Goal: Information Seeking & Learning: Learn about a topic

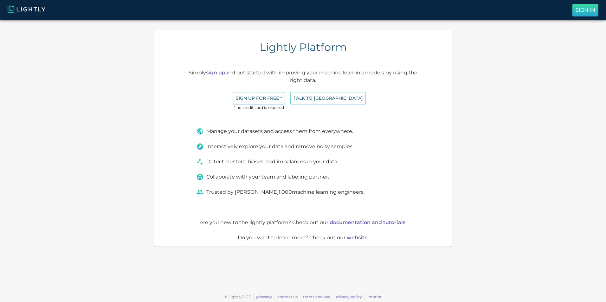
click at [581, 13] on p "Sign In" at bounding box center [586, 10] width 20 height 8
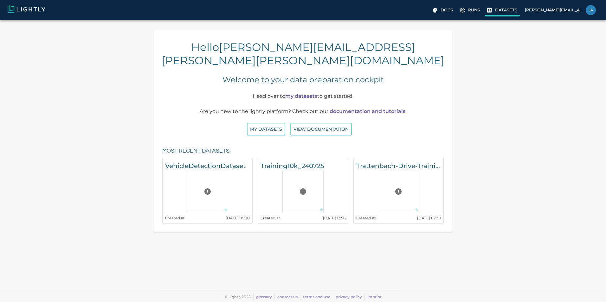
click at [487, 8] on icon at bounding box center [489, 10] width 6 height 6
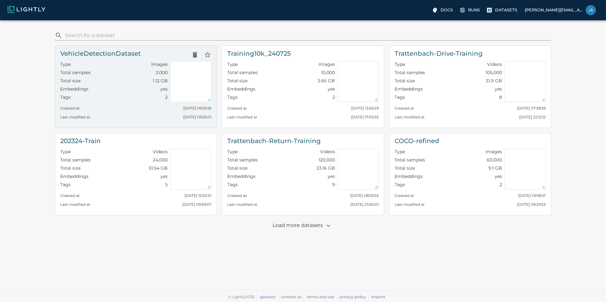
click at [128, 53] on h6 "VehicleDetectionDataset" at bounding box center [100, 53] width 81 height 10
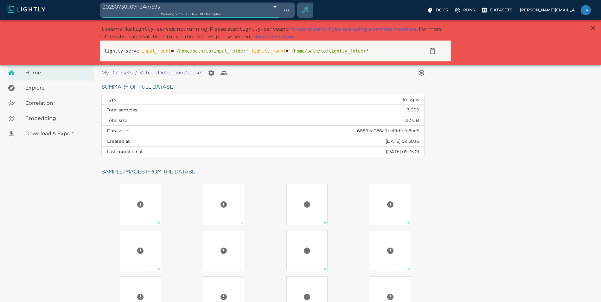
click at [54, 137] on span "Download & Export" at bounding box center [57, 134] width 64 height 8
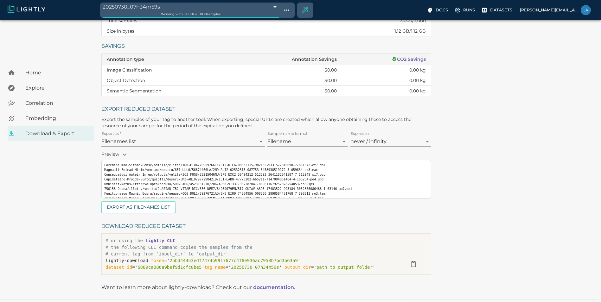
scroll to position [104, 0]
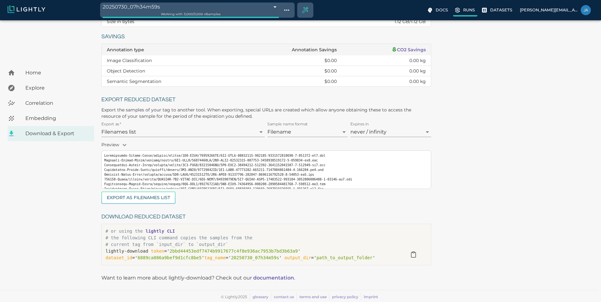
click at [474, 12] on p "Runs" at bounding box center [469, 10] width 12 height 6
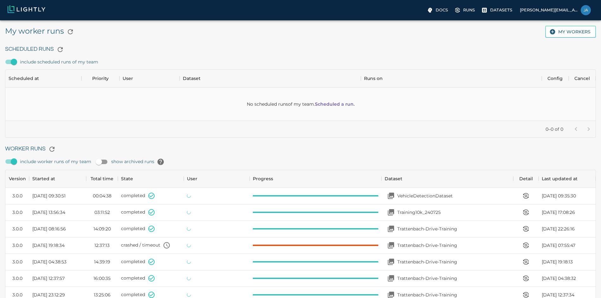
scroll to position [425, 586]
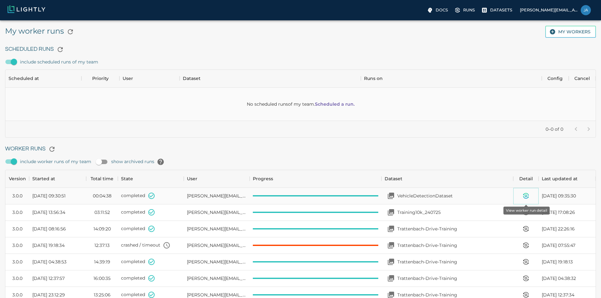
click at [526, 192] on icon "View worker run detail" at bounding box center [526, 196] width 8 height 8
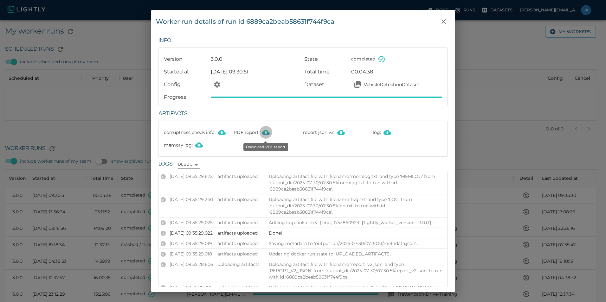
click at [263, 133] on icon "Download PDF report" at bounding box center [266, 132] width 8 height 5
click at [262, 133] on icon "Download PDF report" at bounding box center [266, 132] width 8 height 5
click at [446, 21] on icon "close" at bounding box center [444, 22] width 8 height 8
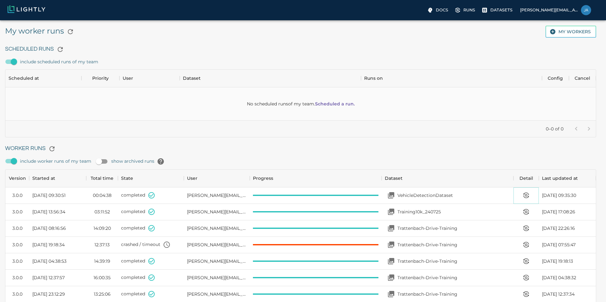
scroll to position [5, 5]
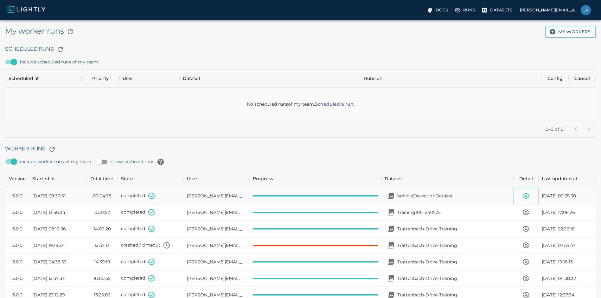
click at [526, 194] on icon "View worker run detail" at bounding box center [526, 194] width 5 height 2
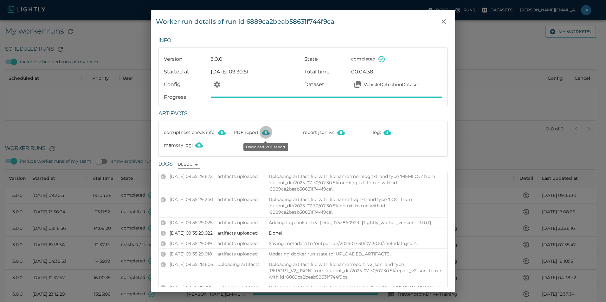
click at [266, 134] on icon "Download PDF report" at bounding box center [266, 132] width 8 height 5
click at [340, 132] on icon "Download report json v2" at bounding box center [341, 132] width 8 height 5
click at [267, 134] on icon "Download PDF report" at bounding box center [266, 132] width 8 height 5
click at [269, 131] on icon "Download PDF report" at bounding box center [266, 133] width 8 height 8
click at [444, 19] on icon "close" at bounding box center [444, 22] width 8 height 8
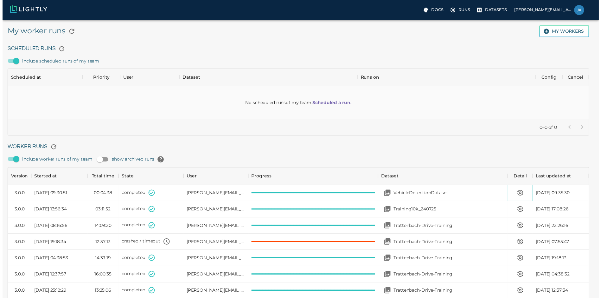
scroll to position [5, 5]
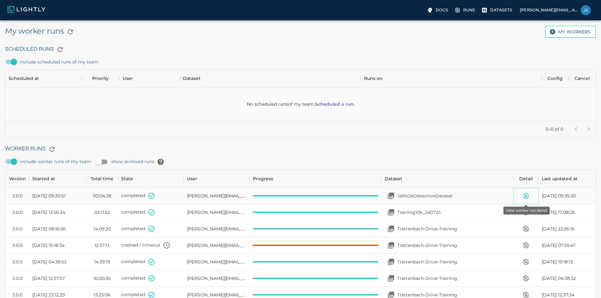
click at [528, 199] on icon "View worker run detail" at bounding box center [526, 196] width 8 height 8
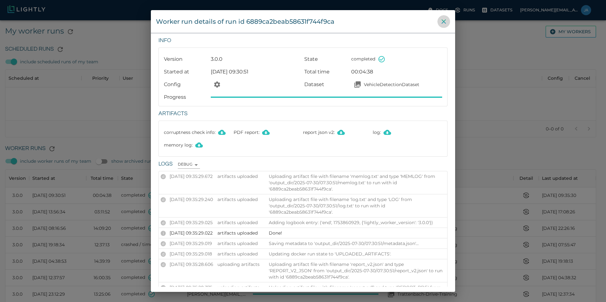
click at [441, 22] on icon "close" at bounding box center [444, 22] width 8 height 8
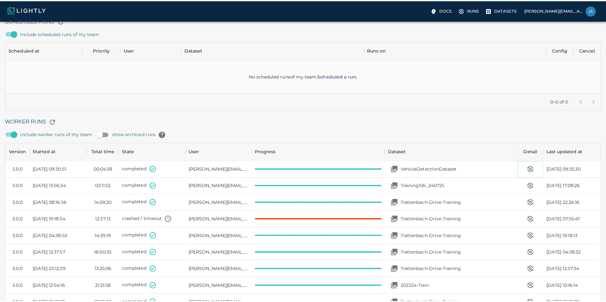
scroll to position [29, 0]
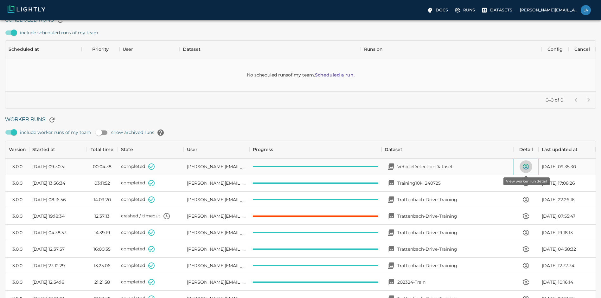
click at [527, 163] on icon "View worker run detail" at bounding box center [526, 167] width 8 height 8
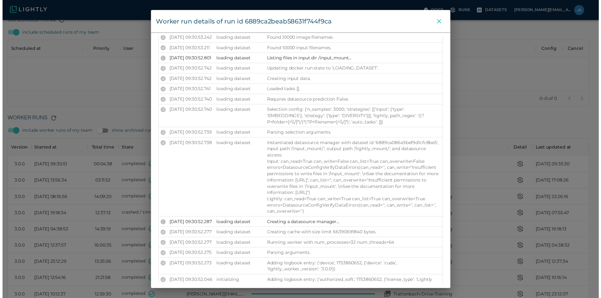
scroll to position [3226, 0]
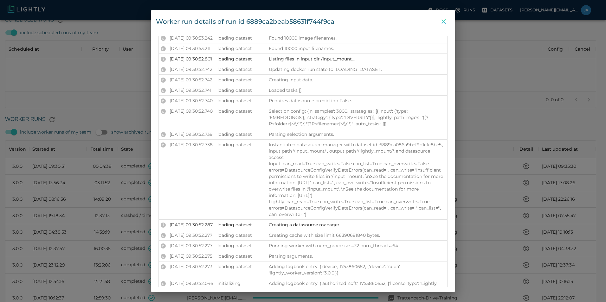
click at [444, 20] on icon "close" at bounding box center [444, 22] width 8 height 8
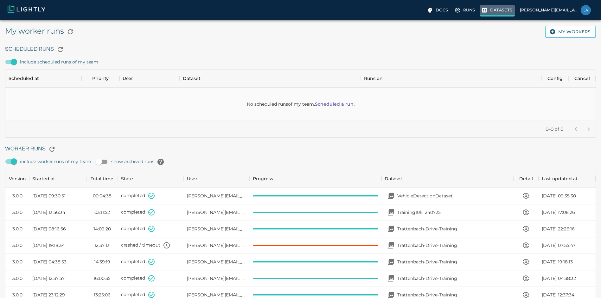
click at [493, 8] on p "Datasets" at bounding box center [501, 10] width 22 height 6
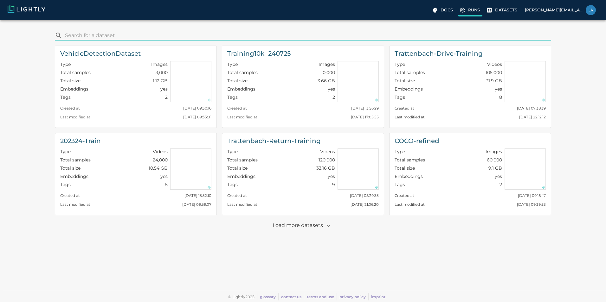
click at [469, 10] on p "Runs" at bounding box center [474, 10] width 12 height 6
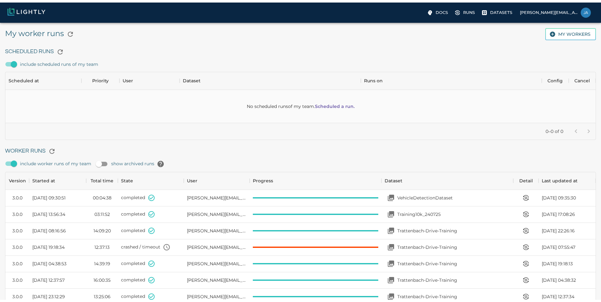
scroll to position [425, 586]
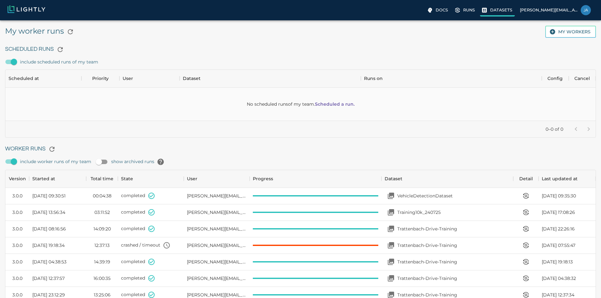
click at [493, 12] on p "Datasets" at bounding box center [501, 10] width 22 height 6
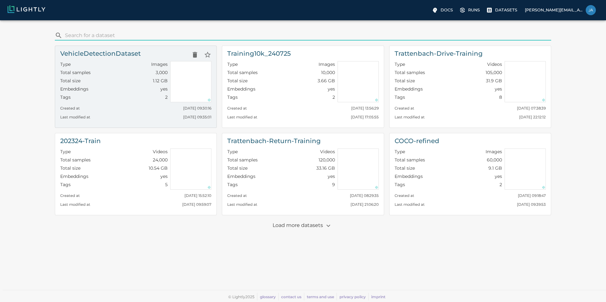
click at [120, 56] on h6 "VehicleDetectionDataset" at bounding box center [100, 53] width 81 height 10
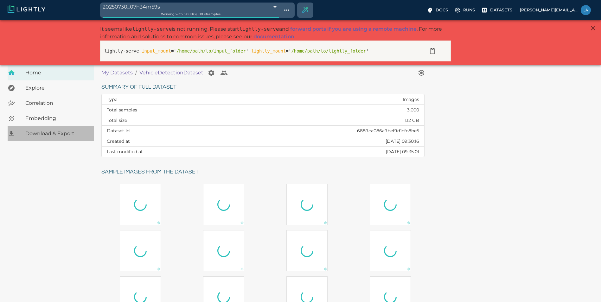
click at [52, 135] on span "Download & Export" at bounding box center [57, 134] width 64 height 8
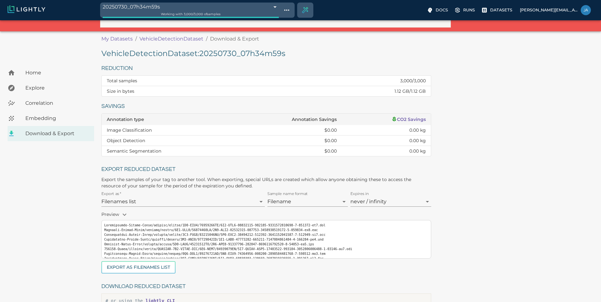
scroll to position [104, 0]
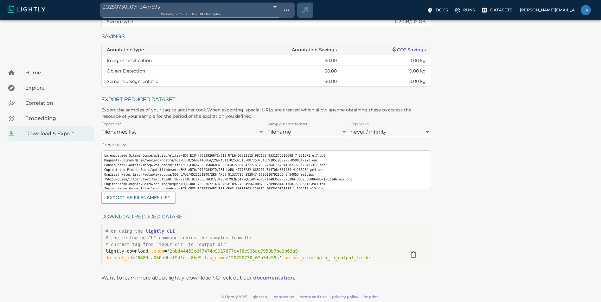
click at [38, 90] on span "Explore" at bounding box center [57, 88] width 64 height 8
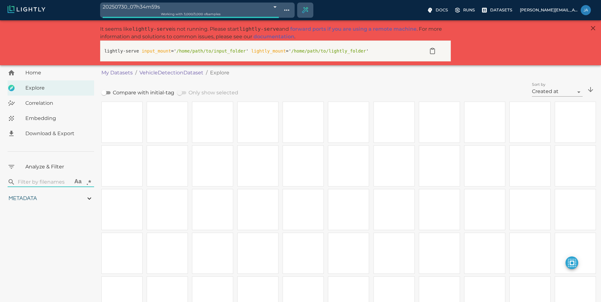
type input "0.684056362983901"
type input "7.0140563629839"
type input "100.046223716736"
type input "1.7775"
type input "0.684056362983901"
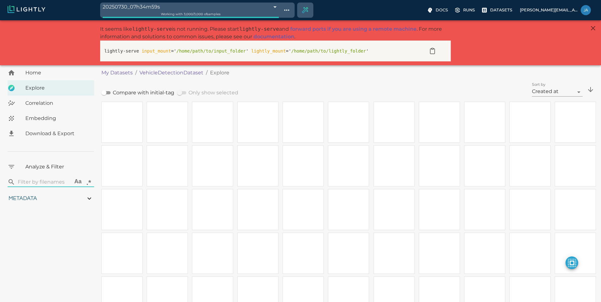
type input "7.0140563629839"
type input "100.046223716736"
type input "1.7775"
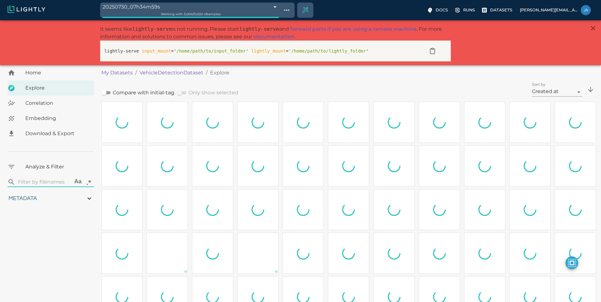
type input "0.684056362983901"
type input "7.0140563629839"
type input "100.046223716736"
type input "1.7775"
type input "0.684056362983901"
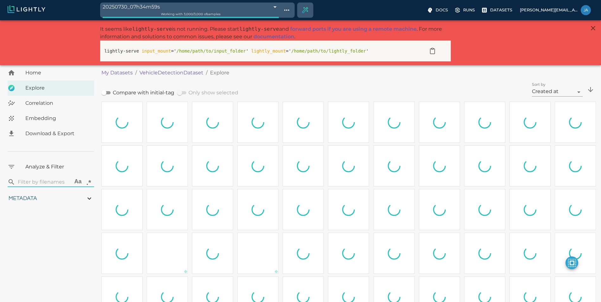
type input "7.0140563629839"
type input "100.046223716736"
type input "1.7775"
type input "0.684056362983901"
type input "7.0140563629839"
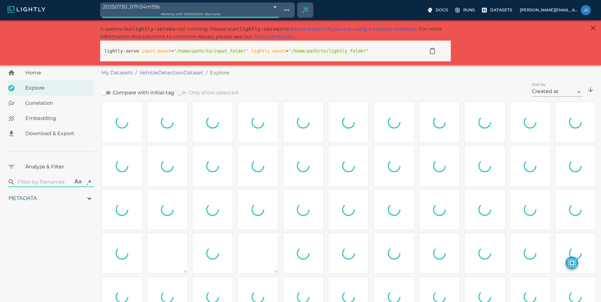
type input "100.046223716736"
type input "1.7775"
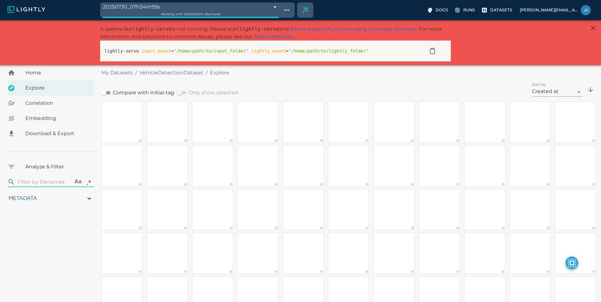
click at [50, 100] on span "Correlation" at bounding box center [57, 104] width 64 height 8
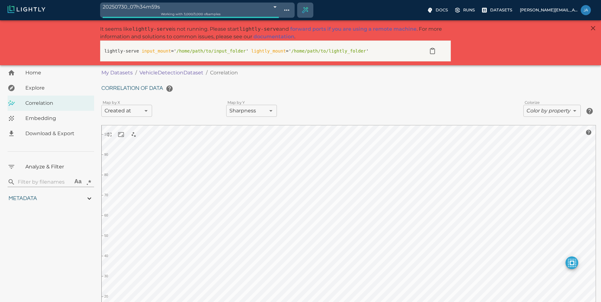
click at [50, 117] on span "Embedding" at bounding box center [57, 119] width 64 height 8
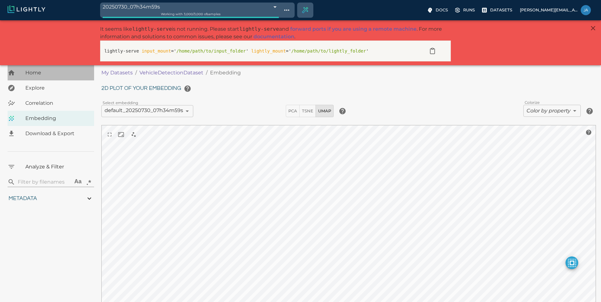
click at [42, 73] on span "Home" at bounding box center [57, 73] width 64 height 8
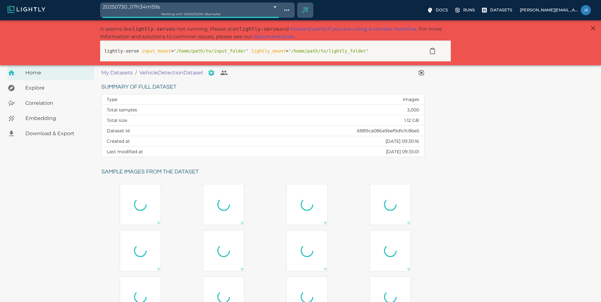
click at [210, 74] on icon "Manage your dataset" at bounding box center [212, 73] width 8 height 8
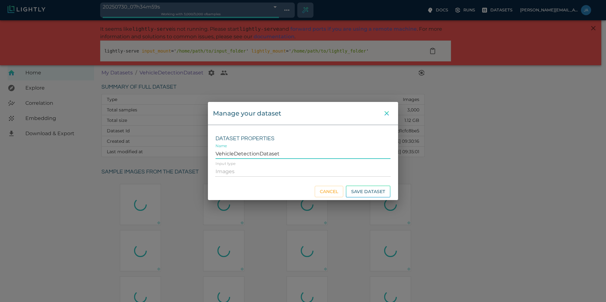
click at [385, 113] on icon "close" at bounding box center [387, 114] width 8 height 8
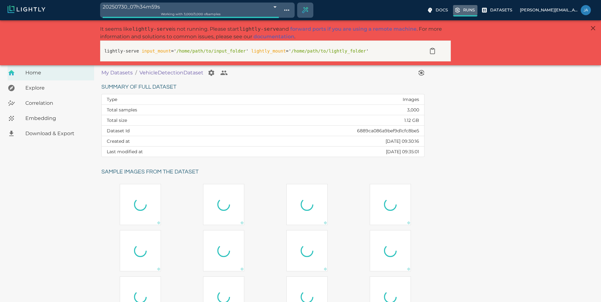
click at [468, 11] on p "Runs" at bounding box center [469, 10] width 12 height 6
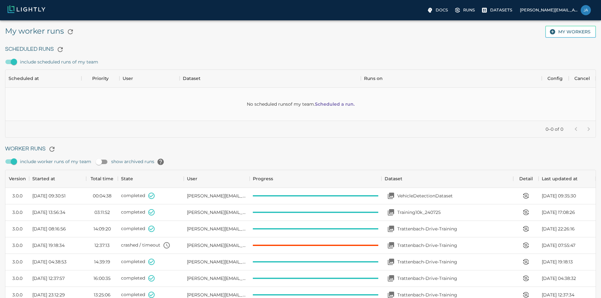
scroll to position [425, 586]
click at [402, 211] on p "Training10k_240725" at bounding box center [418, 212] width 43 height 6
click at [526, 216] on icon "View worker run detail" at bounding box center [526, 212] width 8 height 8
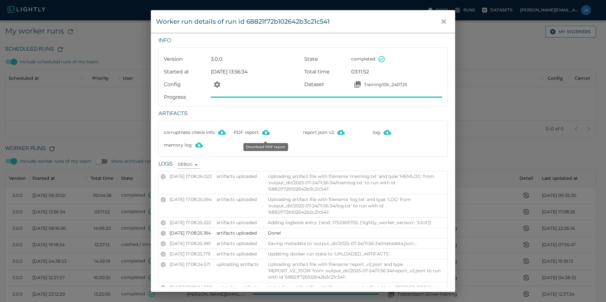
click at [263, 134] on icon "Download PDF report" at bounding box center [266, 132] width 8 height 5
click at [440, 23] on button "close" at bounding box center [443, 21] width 13 height 13
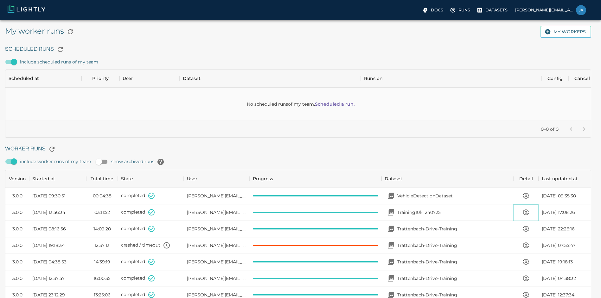
scroll to position [5, 5]
click at [527, 197] on icon "View worker run detail" at bounding box center [526, 197] width 5 height 2
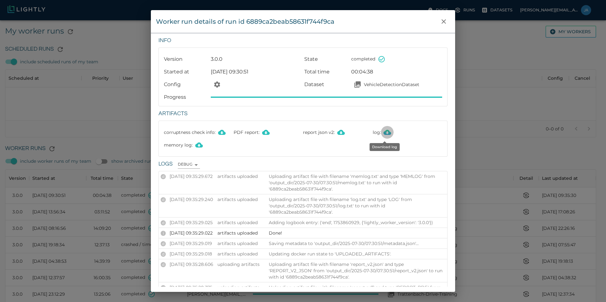
click at [384, 131] on icon "Download log" at bounding box center [388, 133] width 8 height 8
click at [442, 22] on icon "close" at bounding box center [444, 22] width 8 height 8
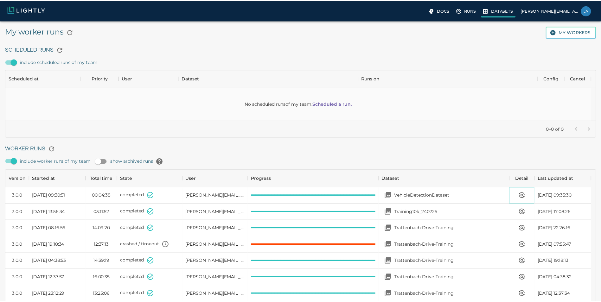
scroll to position [5, 5]
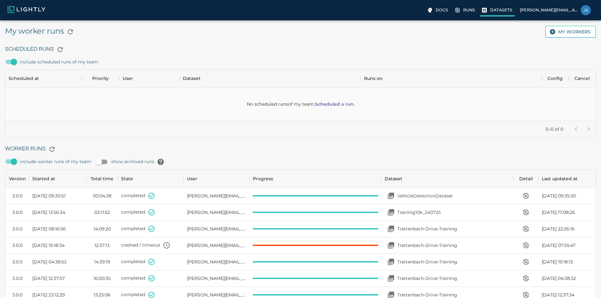
click at [485, 11] on icon at bounding box center [484, 10] width 6 height 6
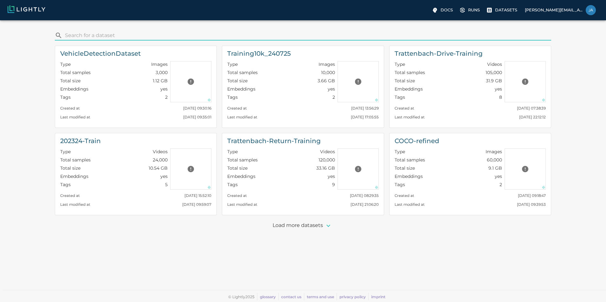
click at [327, 226] on icon "button" at bounding box center [328, 226] width 4 height 2
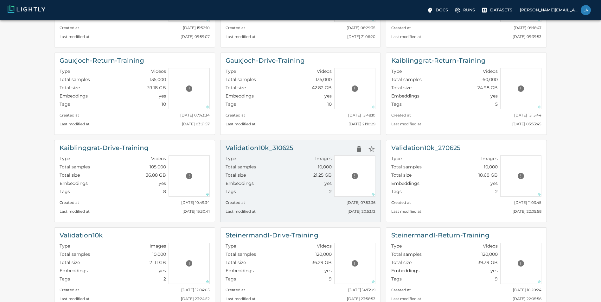
scroll to position [168, 0]
click at [269, 147] on h6 "Validation10k_310625" at bounding box center [260, 148] width 68 height 10
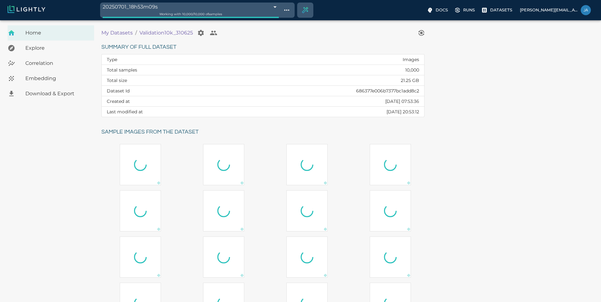
click at [46, 95] on span "Download & Export" at bounding box center [57, 94] width 64 height 8
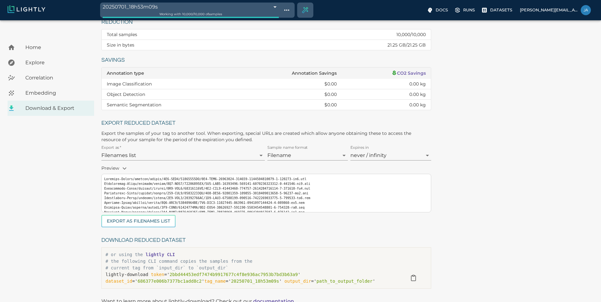
scroll to position [87, 0]
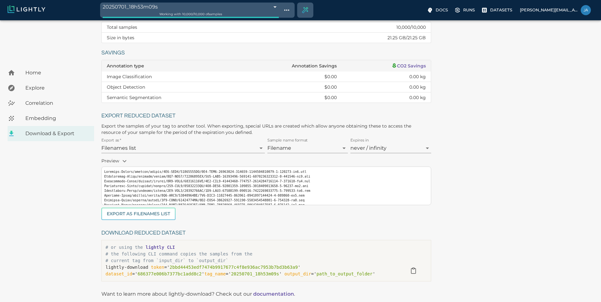
click at [256, 148] on body "20250701_18h53m09s 68642e95d98998a8eac5bec7 Working with 10,000 / 10,000 of sam…" at bounding box center [300, 126] width 601 height 386
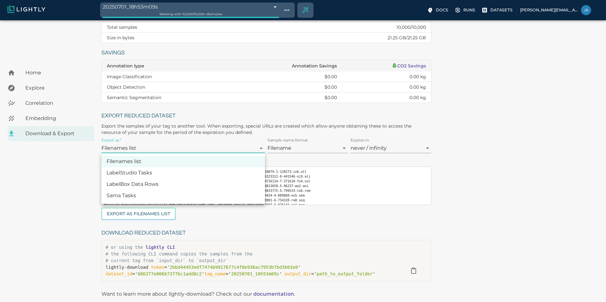
click at [75, 162] on div at bounding box center [303, 151] width 606 height 302
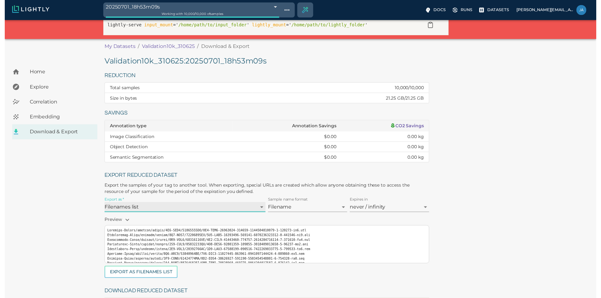
scroll to position [0, 0]
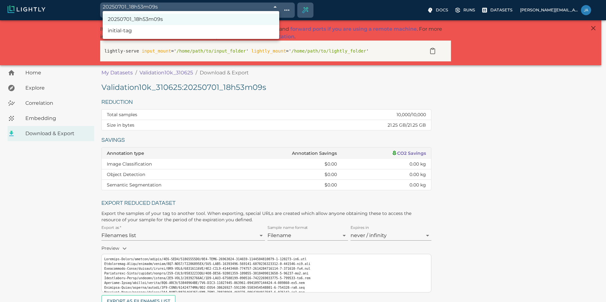
click at [151, 20] on body "20250701_18h53m09s 68642e95d98998a8eac5bec7 Working with 10,000 / 10,000 of sam…" at bounding box center [303, 213] width 606 height 386
click at [148, 16] on li "20250701_18h53m09s" at bounding box center [191, 19] width 177 height 11
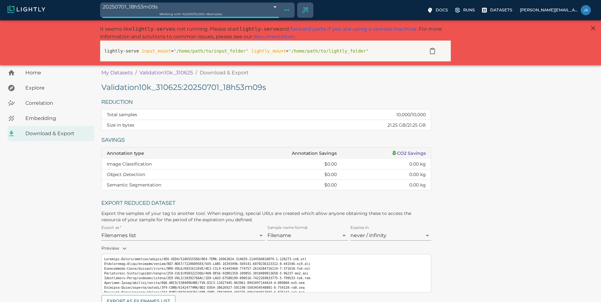
click at [285, 7] on icon "Show tag tree" at bounding box center [287, 10] width 8 height 8
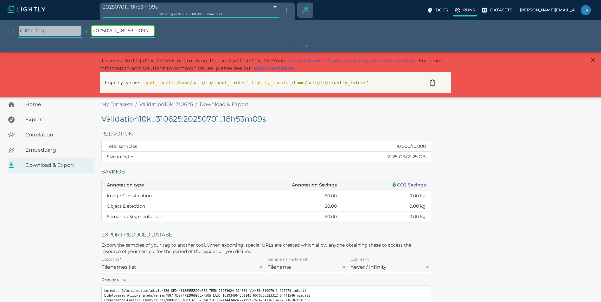
click at [474, 10] on p "Runs" at bounding box center [469, 10] width 12 height 6
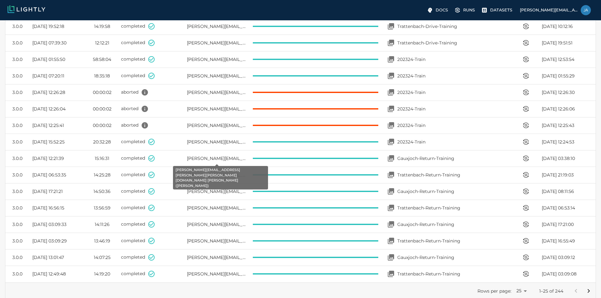
scroll to position [334, 0]
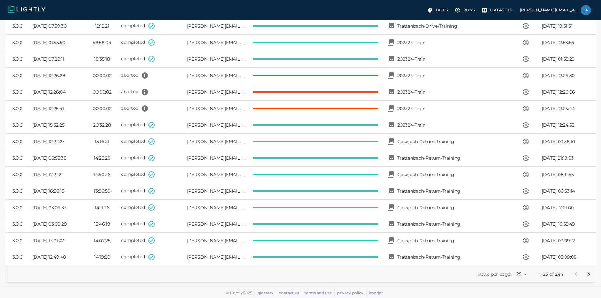
click at [591, 276] on icon "Go to next page" at bounding box center [589, 274] width 8 height 8
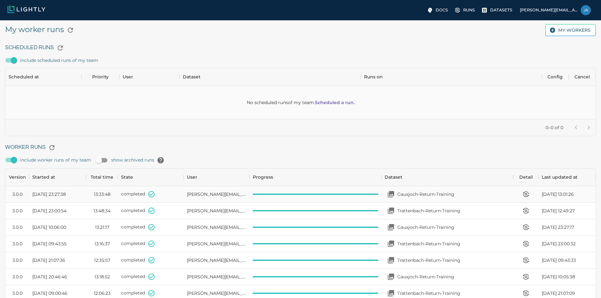
scroll to position [0, 0]
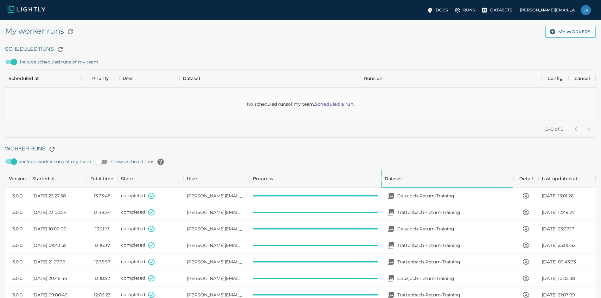
click at [427, 178] on div "Dataset" at bounding box center [448, 179] width 126 height 18
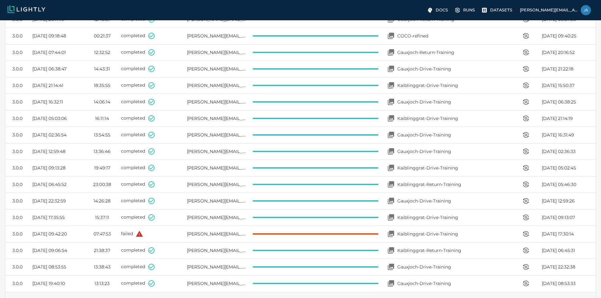
scroll to position [334, 0]
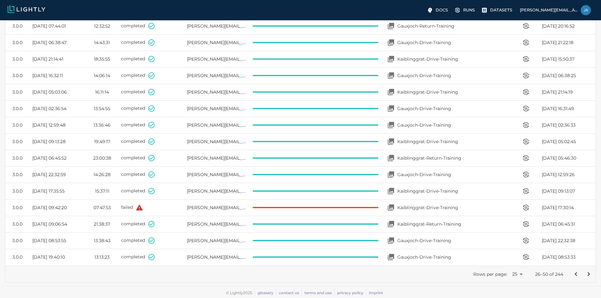
click at [589, 274] on icon "Go to next page" at bounding box center [589, 274] width 2 height 4
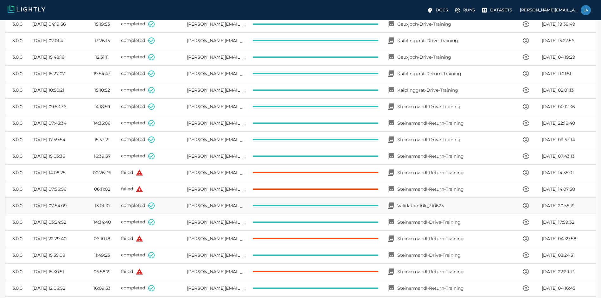
scroll to position [205, 0]
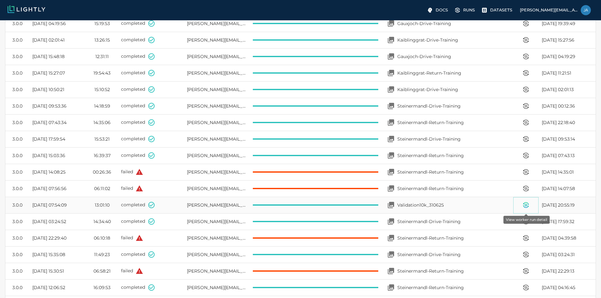
click at [525, 204] on icon "View worker run detail" at bounding box center [526, 205] width 8 height 8
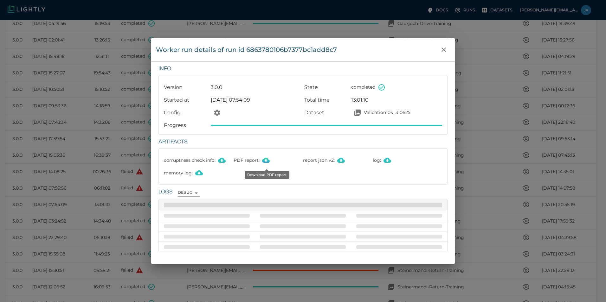
click at [264, 160] on icon "Download PDF report" at bounding box center [266, 160] width 8 height 5
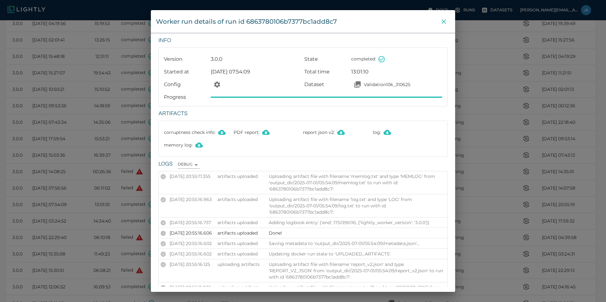
click at [443, 21] on icon "close" at bounding box center [444, 21] width 4 height 4
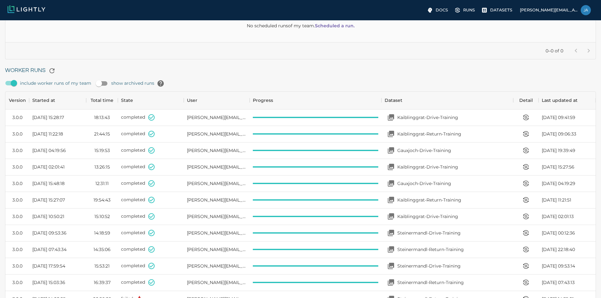
scroll to position [47, 0]
